Goal: Subscribe to service/newsletter

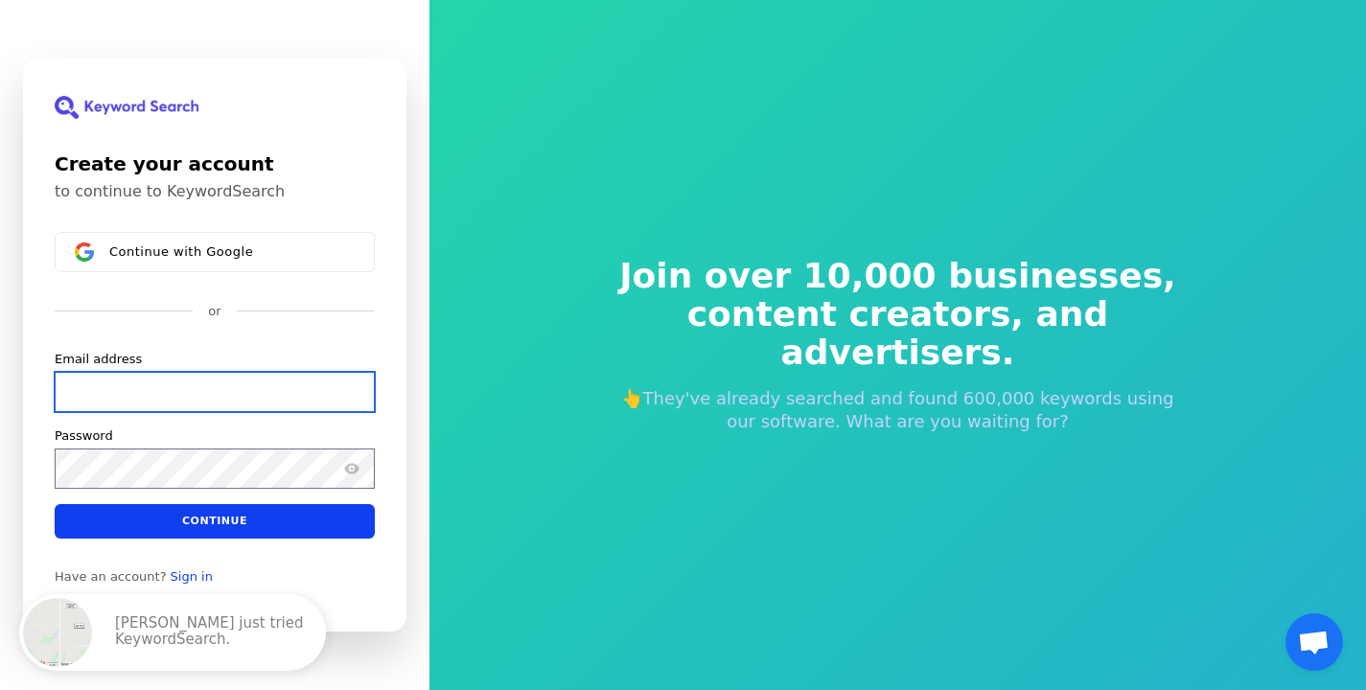
click at [238, 388] on input "Email address" at bounding box center [215, 392] width 320 height 40
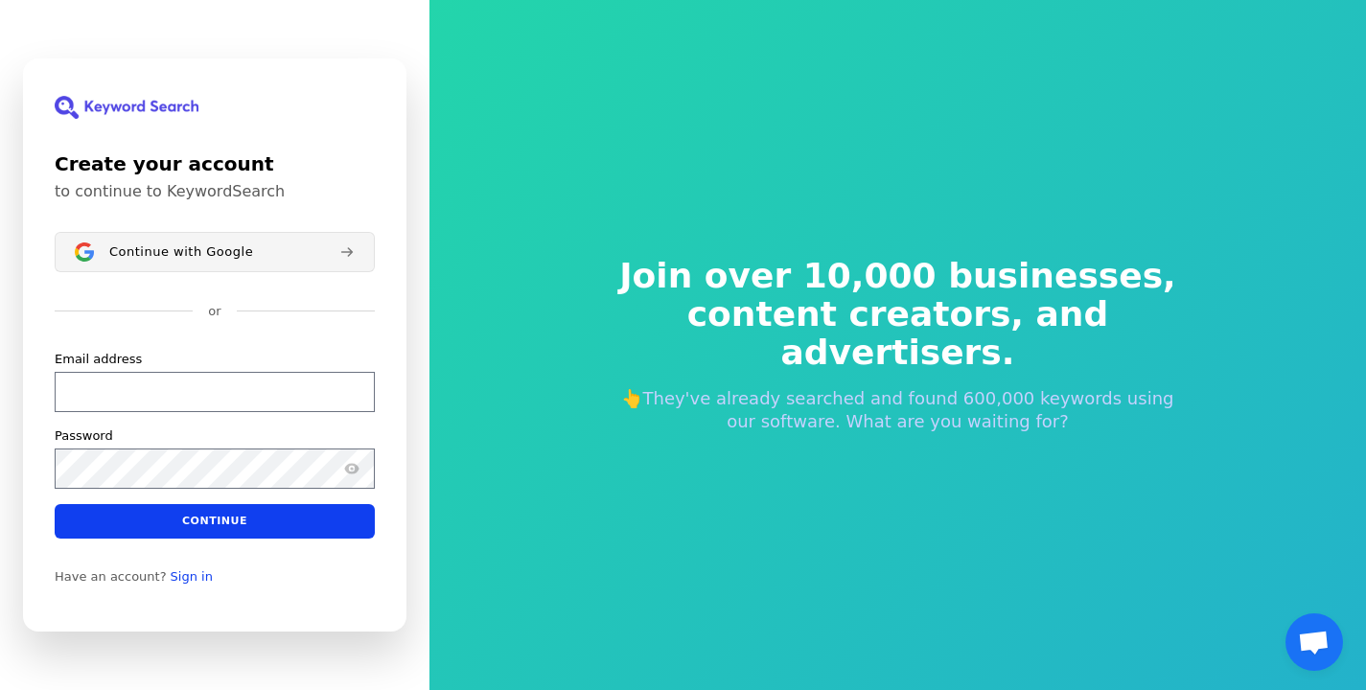
click at [155, 259] on span "Continue with Google" at bounding box center [181, 251] width 144 height 15
